Goal: Information Seeking & Learning: Learn about a topic

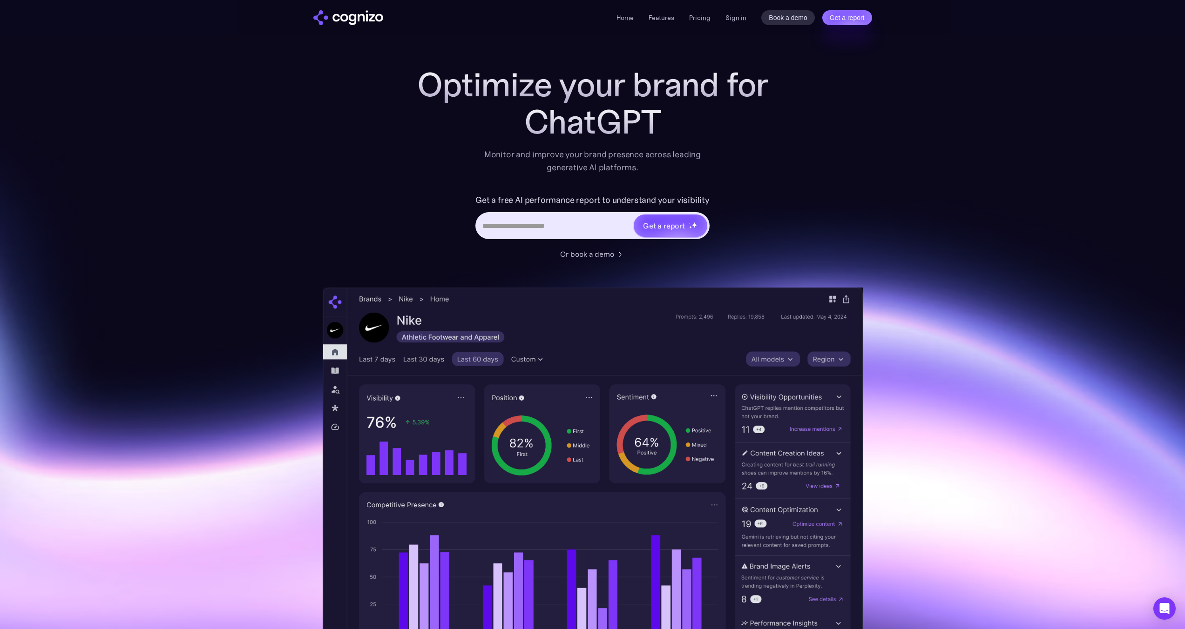
scroll to position [8, 0]
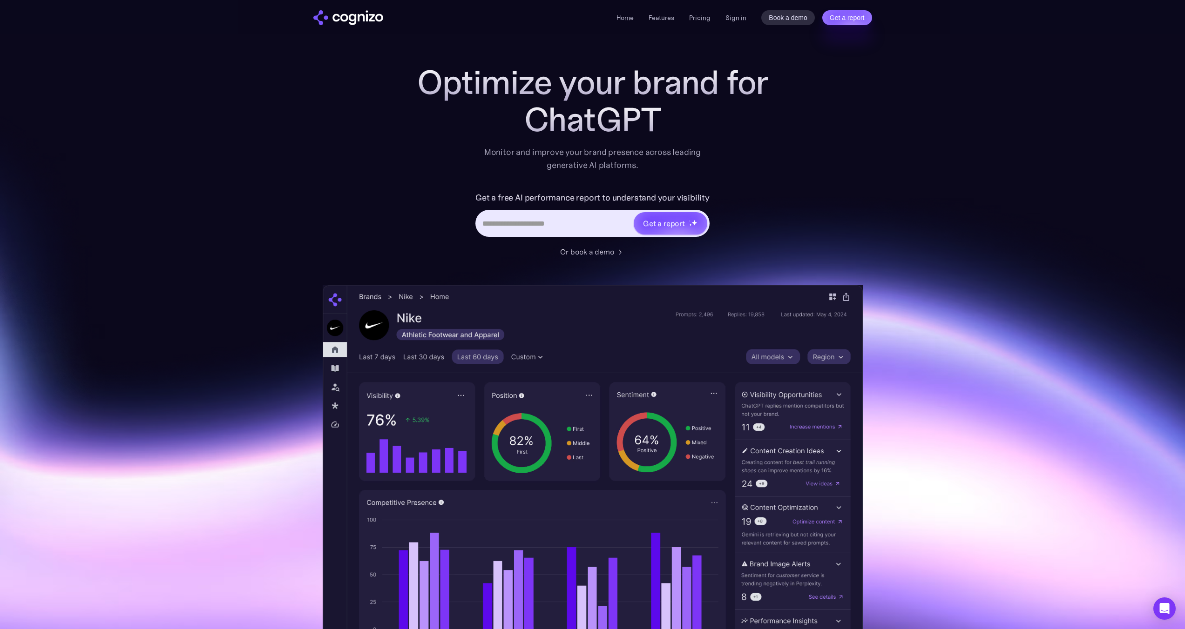
click at [858, 168] on div "Optimize your brand for ChatGPT Monitor and improve your brand presence across …" at bounding box center [593, 370] width 540 height 612
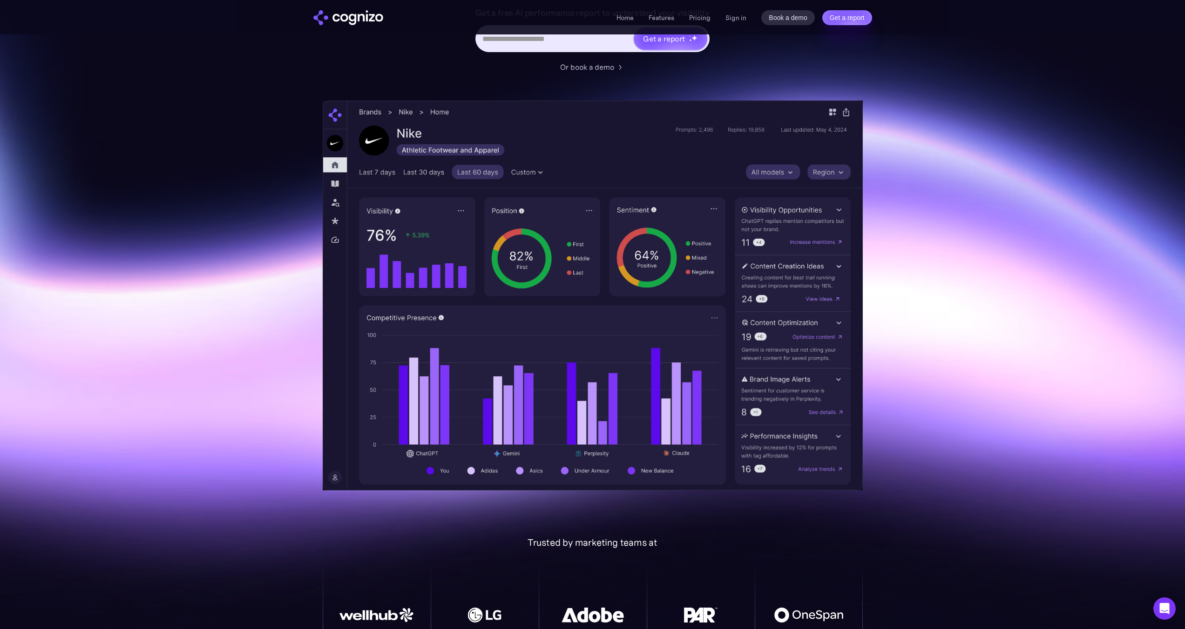
scroll to position [0, 0]
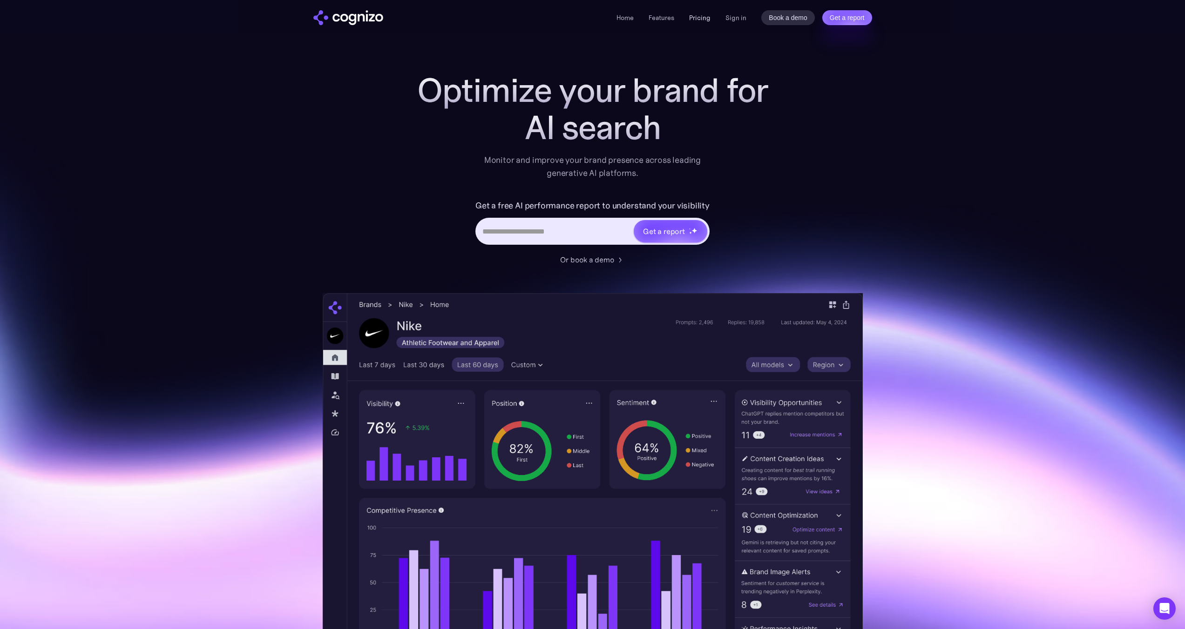
click at [691, 19] on link "Pricing" at bounding box center [699, 18] width 21 height 8
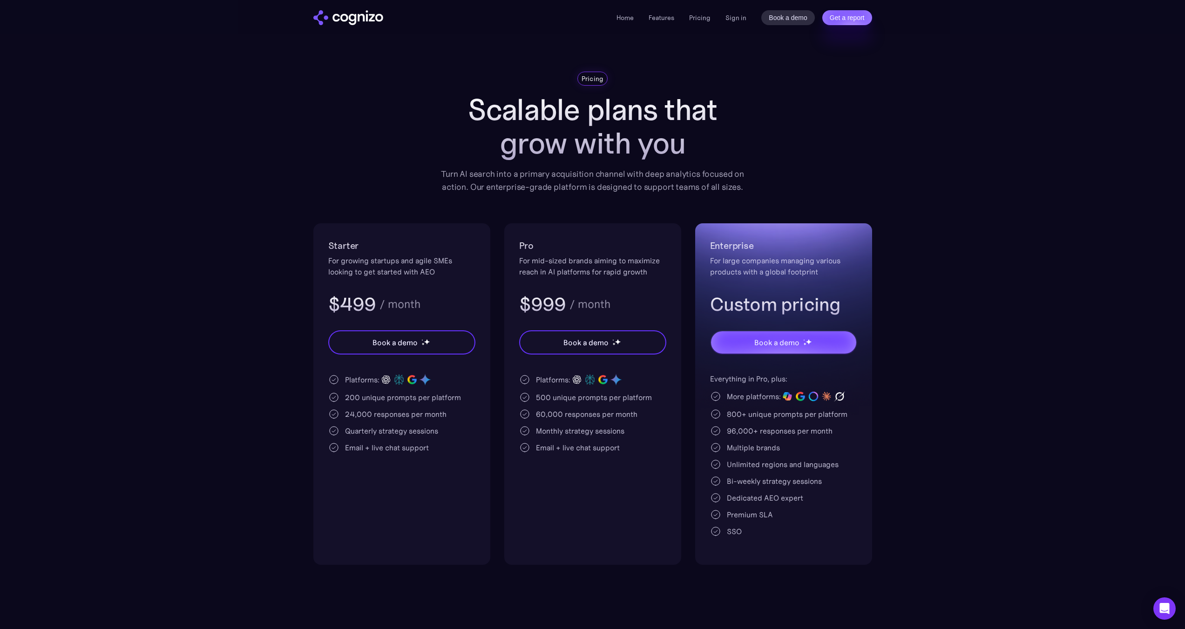
click at [373, 19] on img "home" at bounding box center [348, 17] width 70 height 15
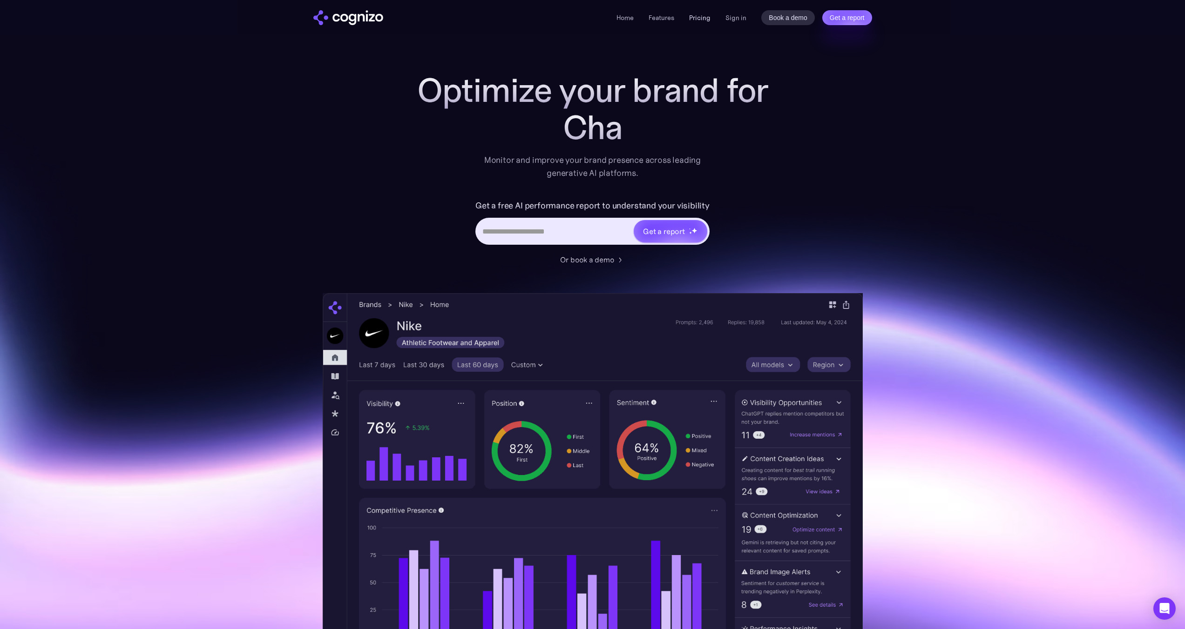
click at [695, 20] on link "Pricing" at bounding box center [699, 18] width 21 height 8
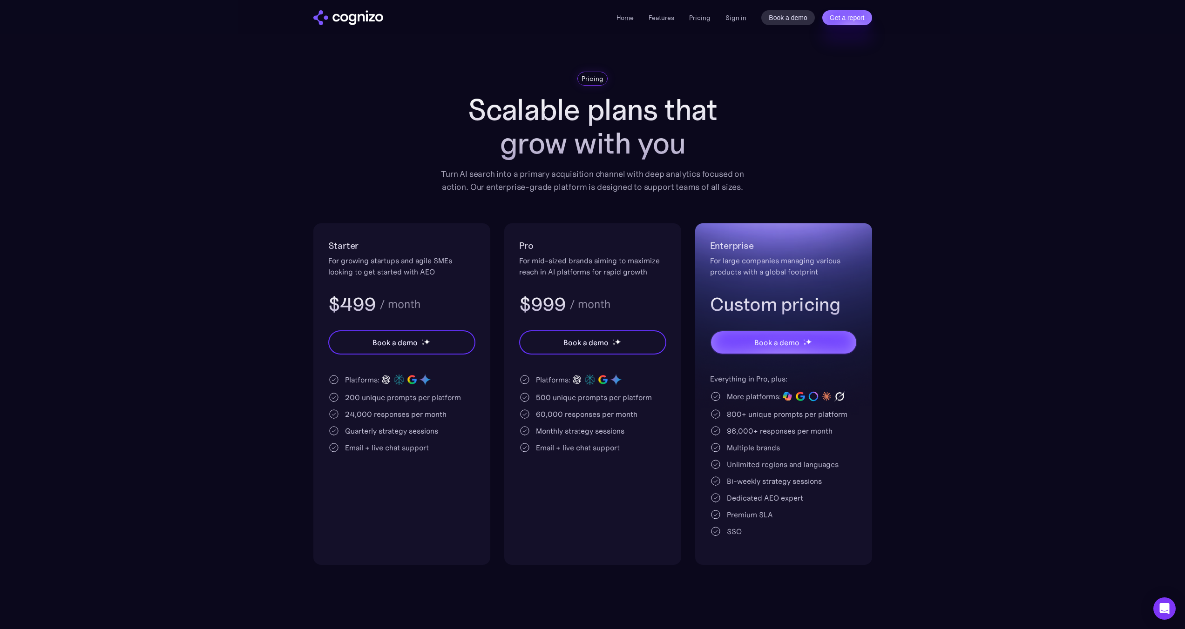
click at [370, 416] on div "24,000 responses per month" at bounding box center [396, 414] width 102 height 11
click at [400, 415] on div "24,000 responses per month" at bounding box center [396, 414] width 102 height 11
click at [667, 19] on link "Features" at bounding box center [662, 18] width 26 height 8
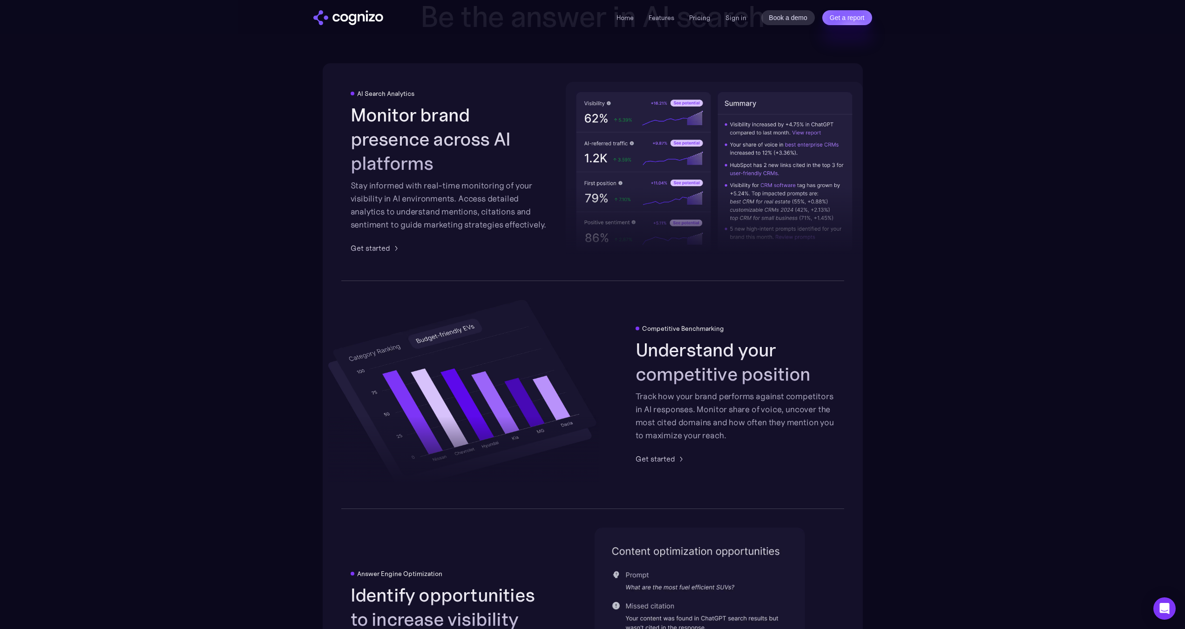
click at [388, 97] on div "AI Search Analytics" at bounding box center [385, 93] width 57 height 7
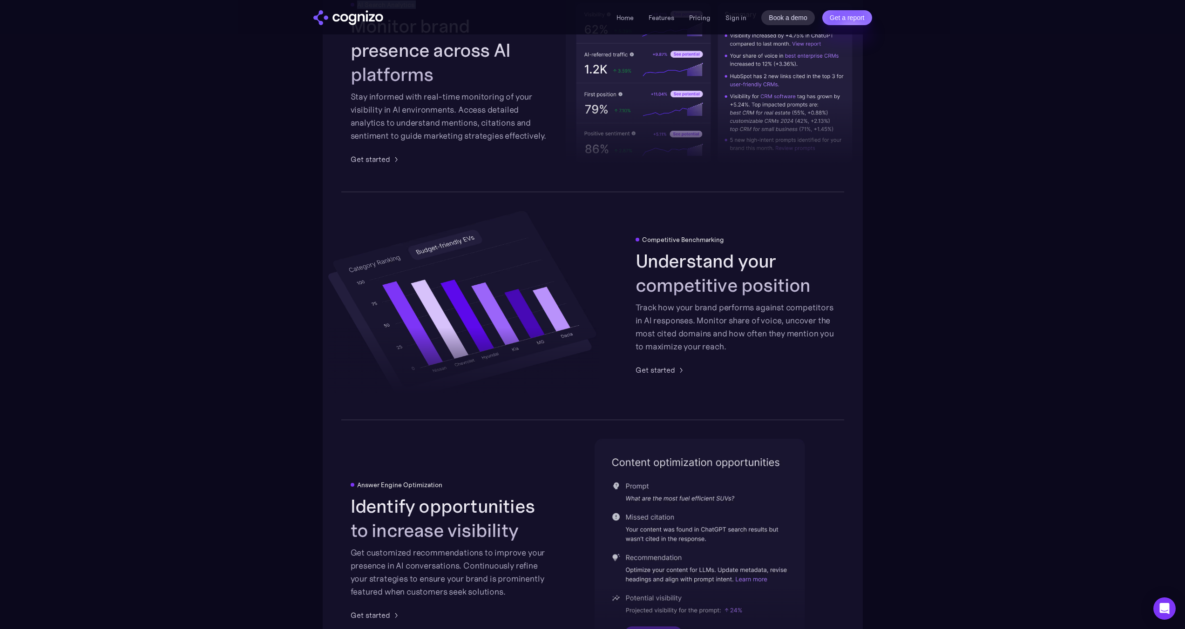
scroll to position [1751, 0]
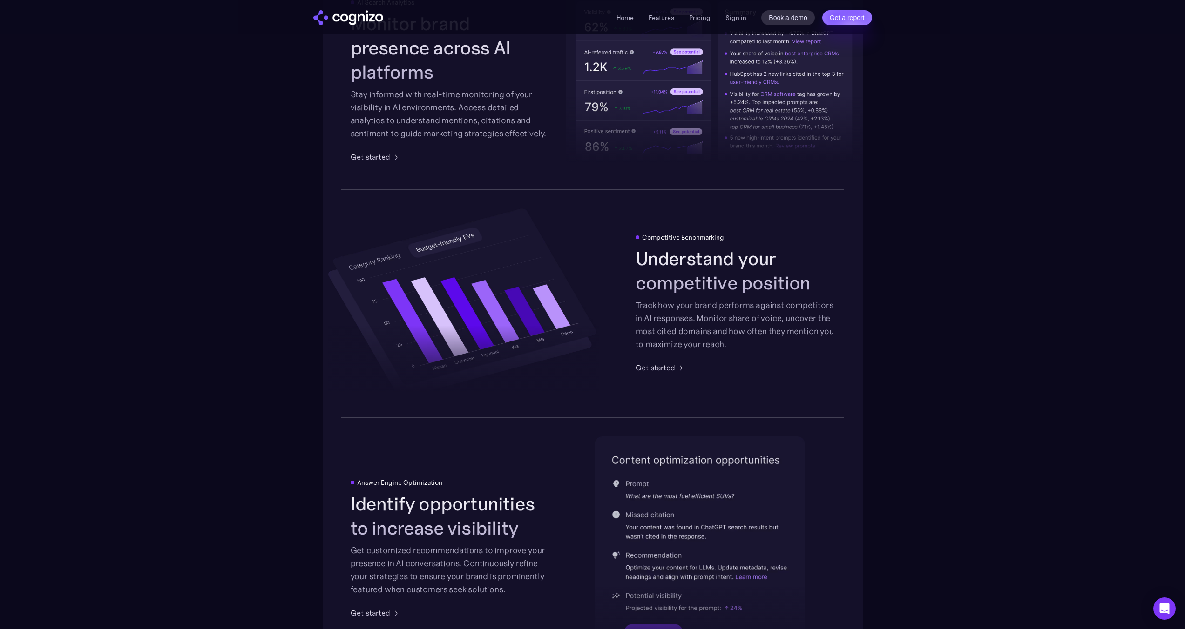
click at [682, 283] on h2 "Understand your competitive position" at bounding box center [735, 271] width 199 height 48
click at [705, 285] on h2 "Understand your competitive position" at bounding box center [735, 271] width 199 height 48
drag, startPoint x: 811, startPoint y: 285, endPoint x: 637, endPoint y: 284, distance: 174.1
click at [637, 284] on h2 "Understand your competitive position" at bounding box center [735, 271] width 199 height 48
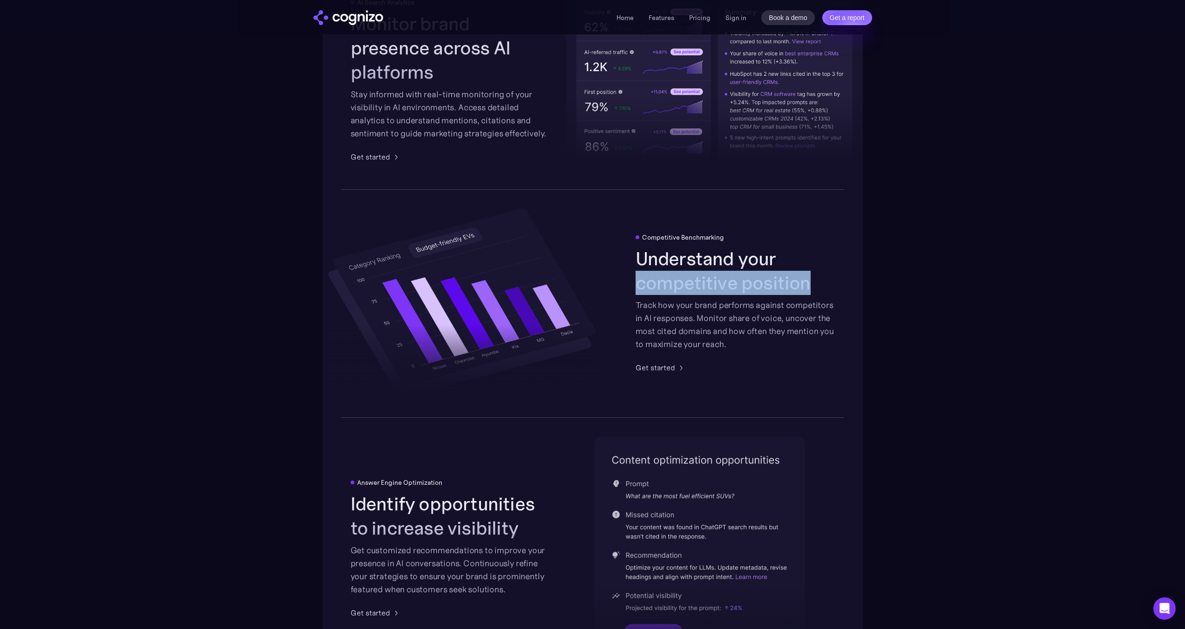
click at [637, 284] on h2 "Understand your competitive position" at bounding box center [735, 271] width 199 height 48
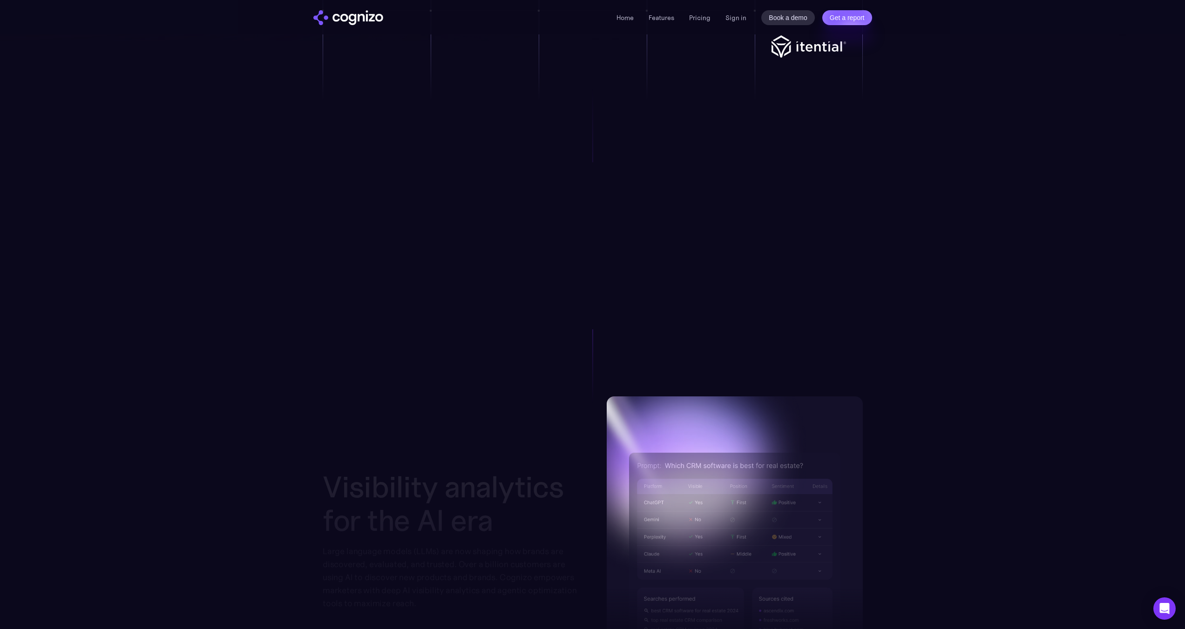
scroll to position [609, 0]
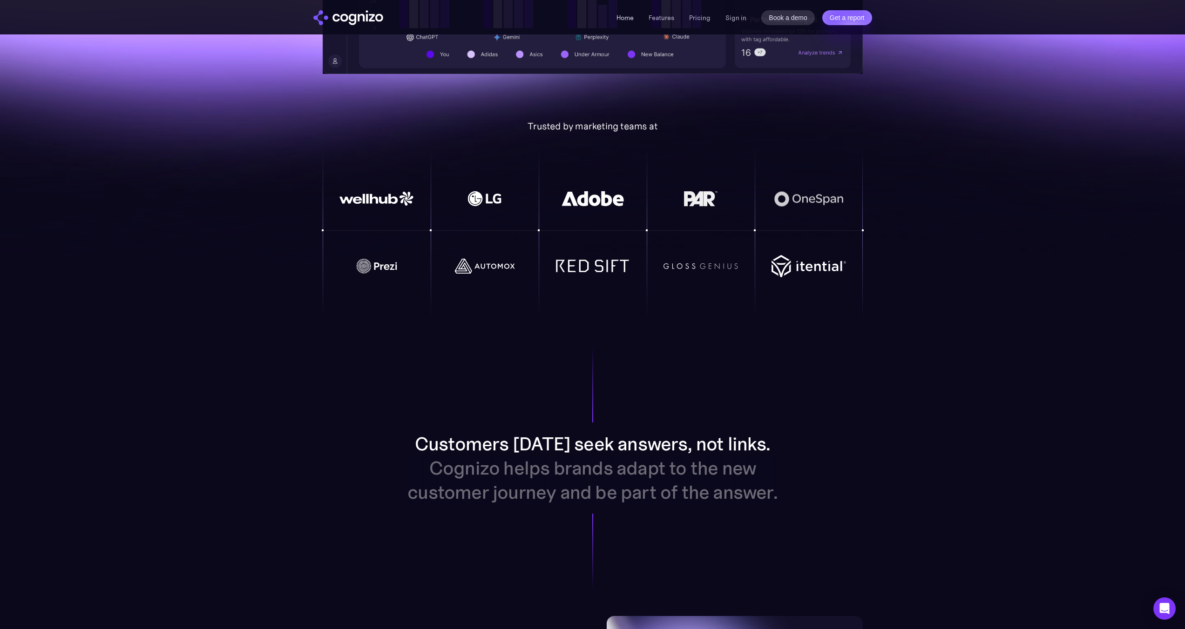
click at [632, 14] on link "Home" at bounding box center [624, 18] width 17 height 8
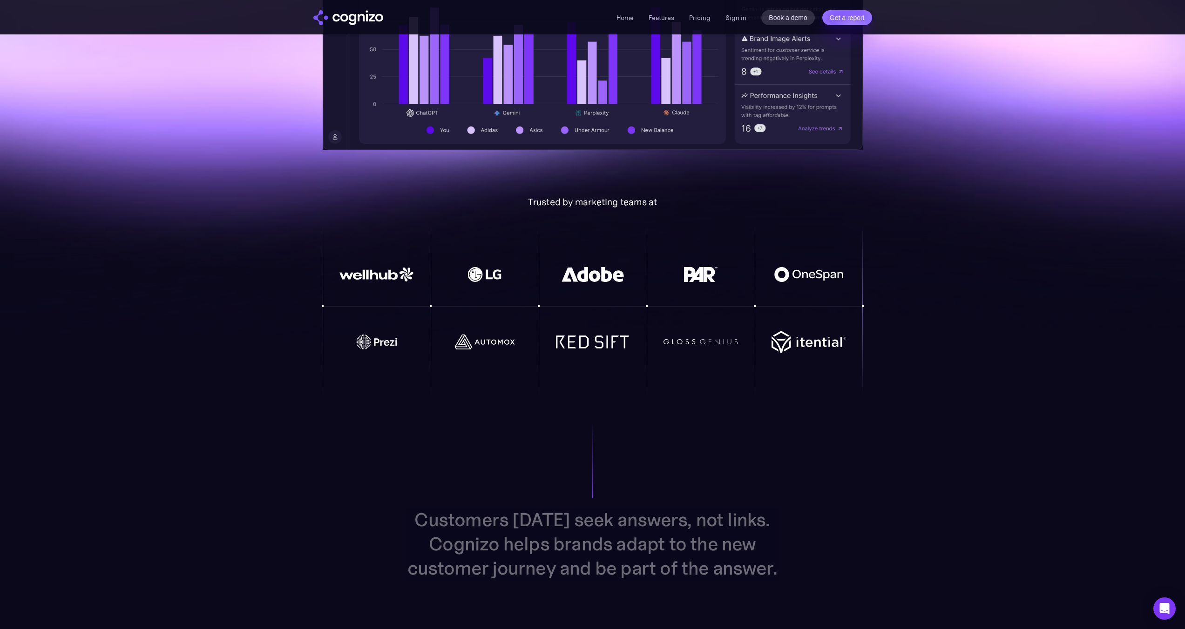
scroll to position [535, 0]
click at [564, 201] on div "Trusted by marketing teams at" at bounding box center [593, 200] width 540 height 11
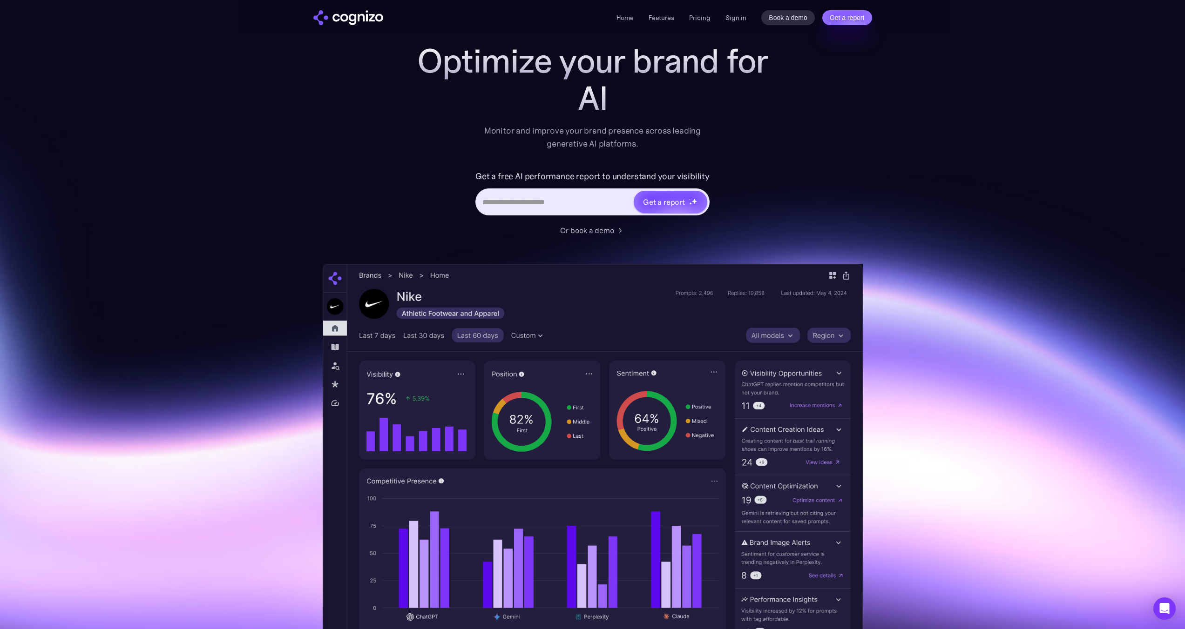
scroll to position [0, 0]
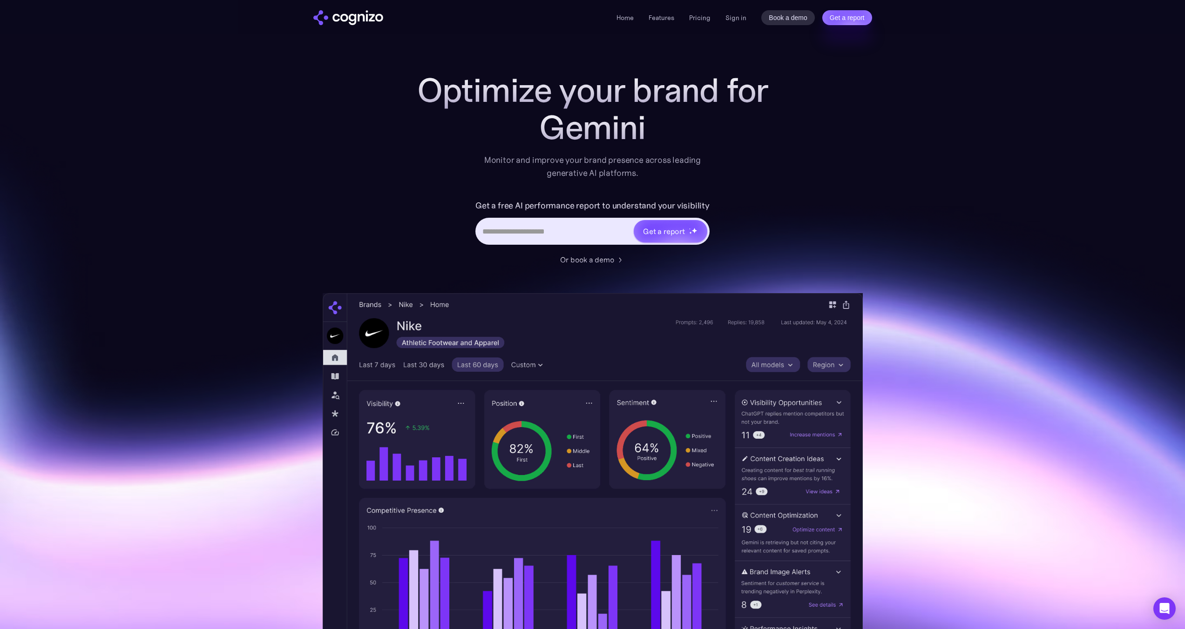
click at [356, 21] on img "home" at bounding box center [348, 17] width 70 height 15
